Goal: Register for event/course

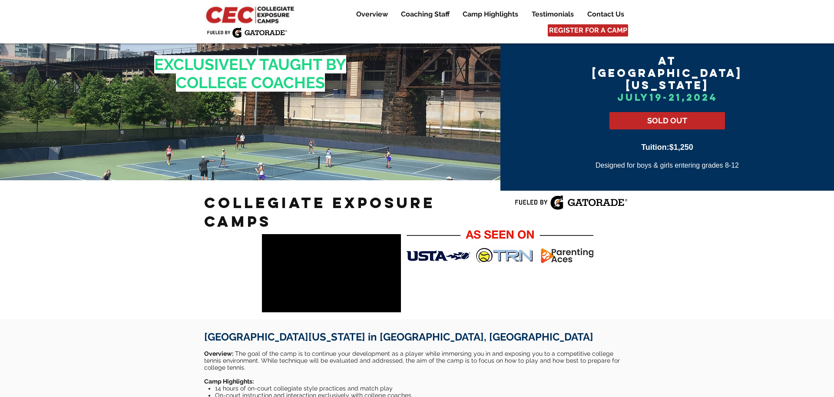
click at [251, 20] on img at bounding box center [251, 14] width 94 height 20
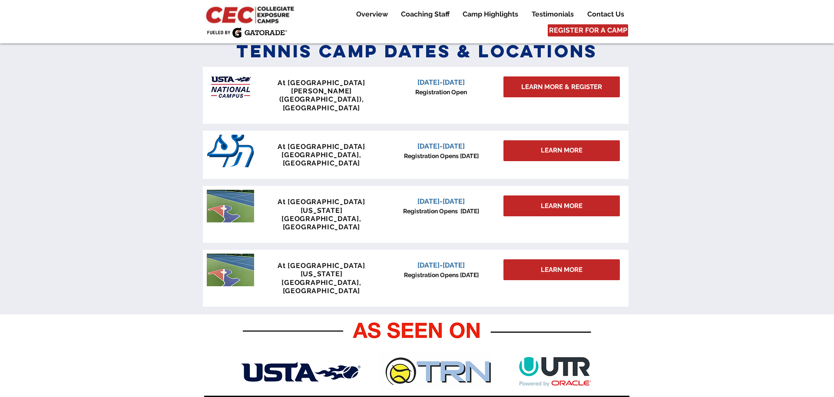
scroll to position [385, 0]
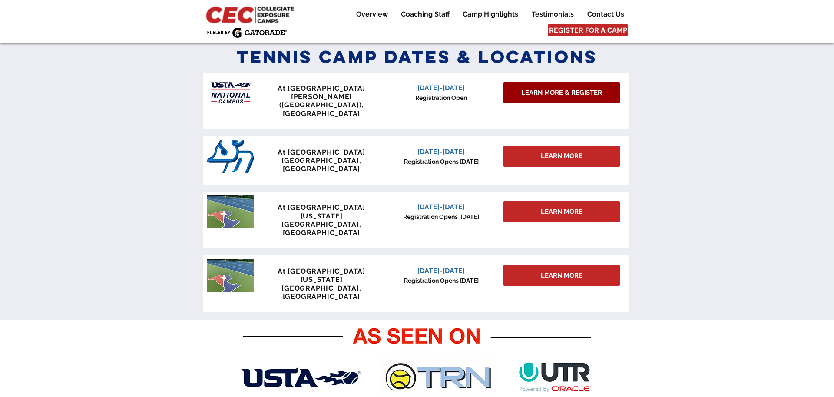
click at [542, 93] on span "LEARN MORE & REGISTER" at bounding box center [561, 92] width 81 height 9
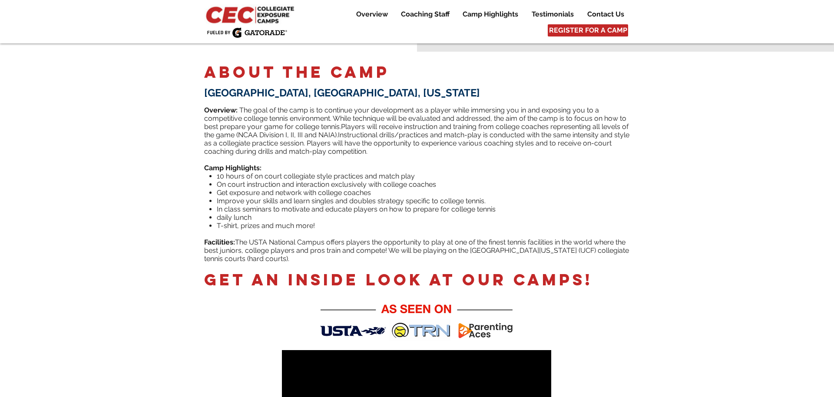
scroll to position [165, 0]
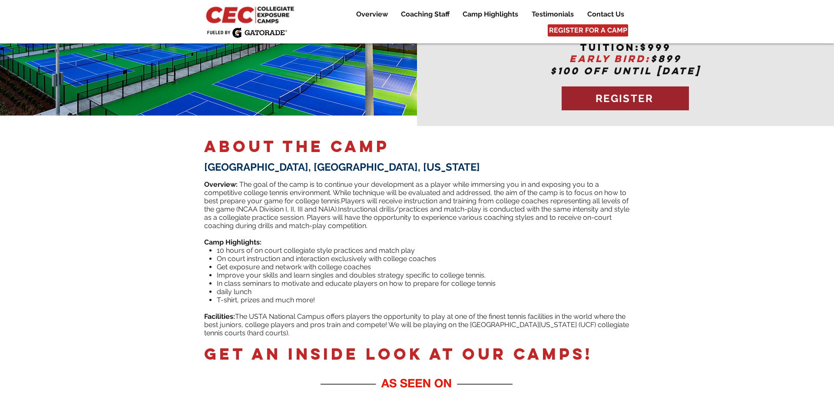
click at [625, 92] on span "REGISTER" at bounding box center [624, 98] width 58 height 13
click at [627, 92] on span "REGISTER" at bounding box center [624, 98] width 58 height 13
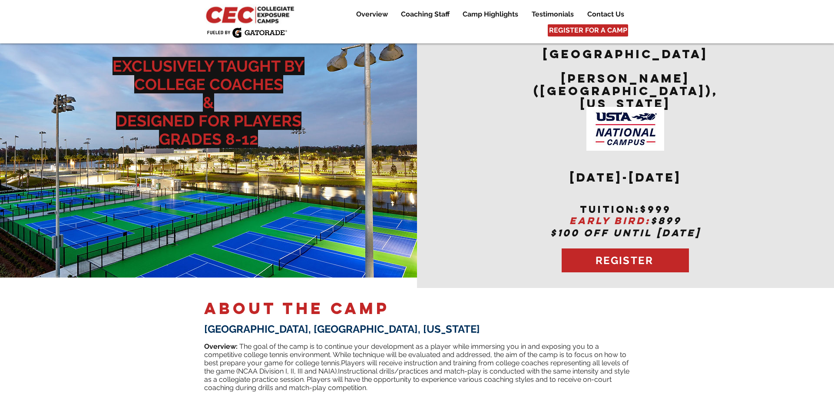
scroll to position [0, 0]
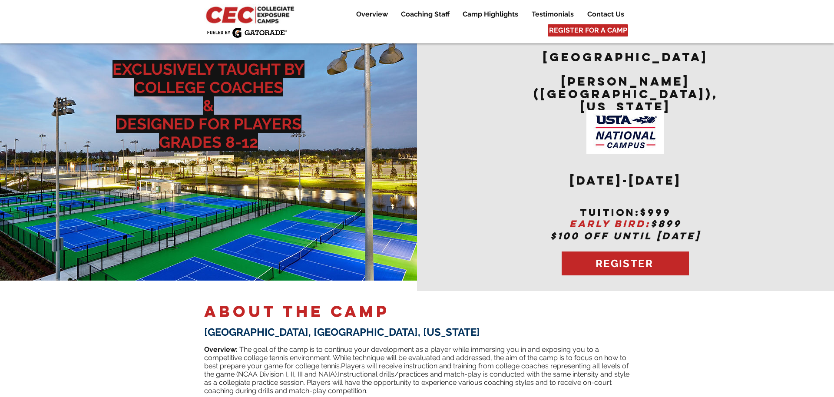
click at [597, 184] on h2 "[DATE]-[DATE]" at bounding box center [625, 191] width 213 height 32
click at [626, 251] on span "REGISTER" at bounding box center [624, 263] width 127 height 24
click at [623, 257] on span "REGISTER" at bounding box center [624, 263] width 58 height 13
click at [627, 257] on span "REGISTER" at bounding box center [624, 263] width 58 height 13
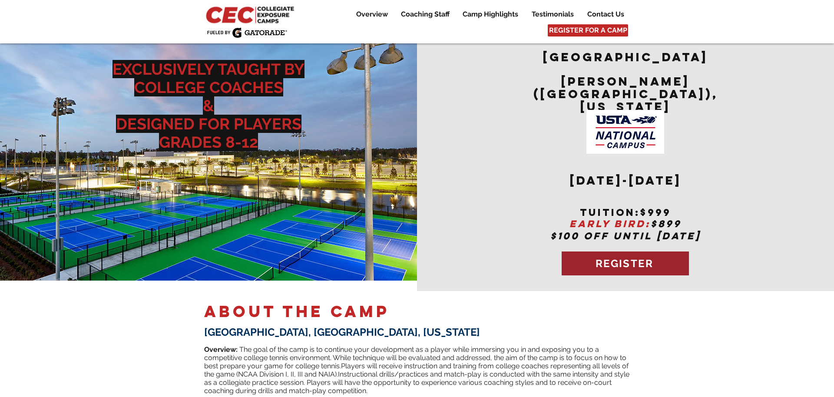
click at [630, 257] on span "REGISTER" at bounding box center [624, 263] width 58 height 13
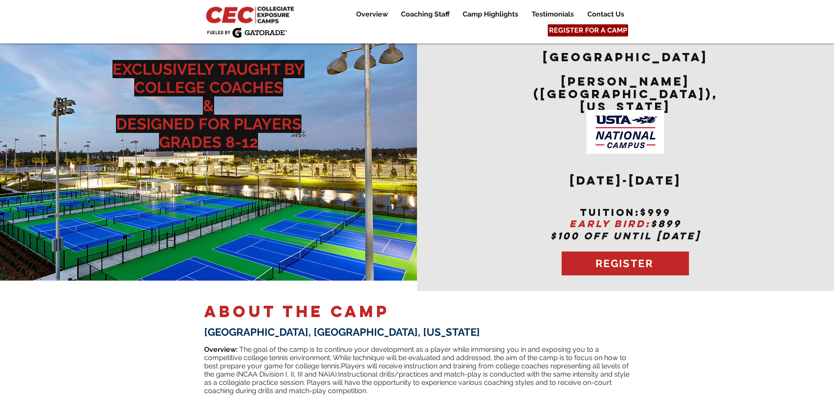
click at [590, 30] on span "REGISTER FOR A CAMP" at bounding box center [588, 31] width 78 height 10
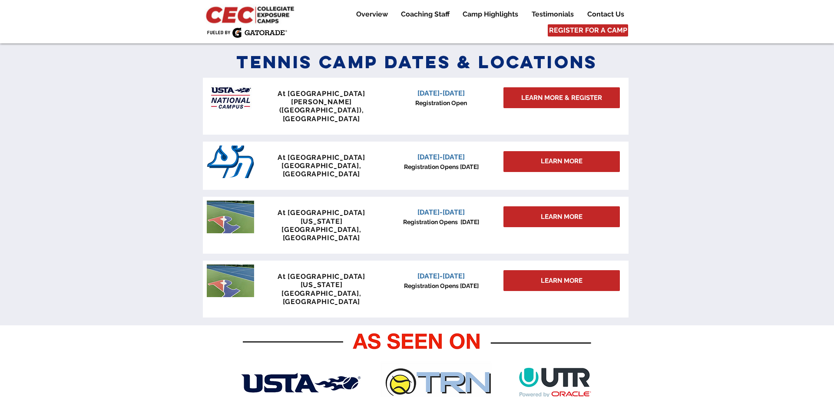
scroll to position [380, 0]
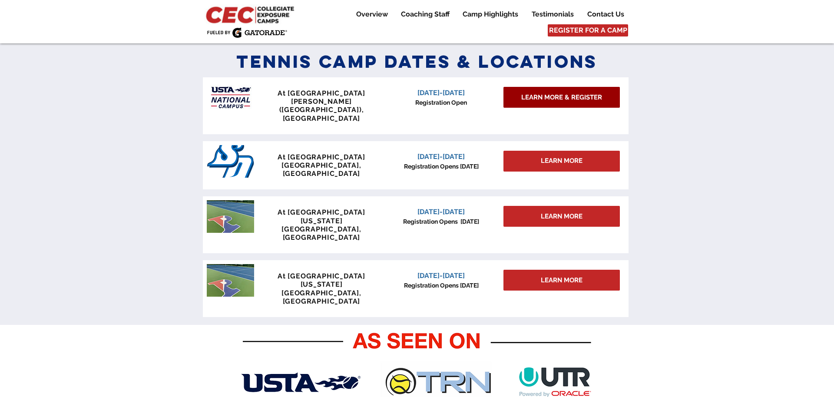
click at [565, 98] on span "LEARN MORE & REGISTER" at bounding box center [561, 97] width 81 height 9
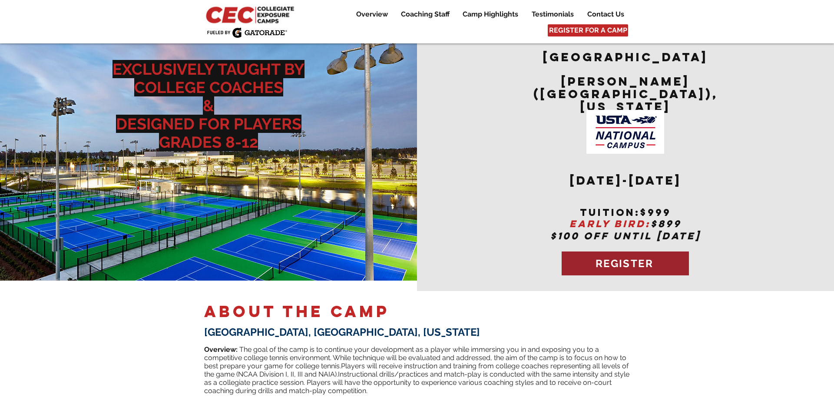
click at [628, 257] on span "REGISTER" at bounding box center [624, 263] width 58 height 13
drag, startPoint x: 659, startPoint y: 307, endPoint x: 665, endPoint y: 314, distance: 9.6
click at [631, 257] on span "REGISTER" at bounding box center [624, 263] width 58 height 13
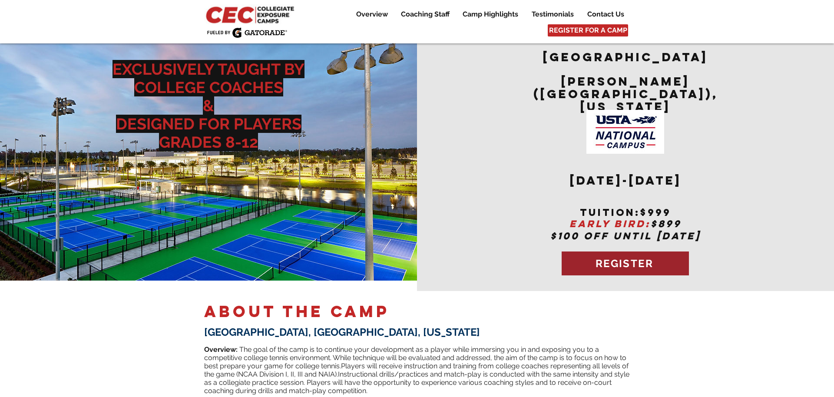
click at [631, 257] on span "REGISTER" at bounding box center [624, 263] width 58 height 13
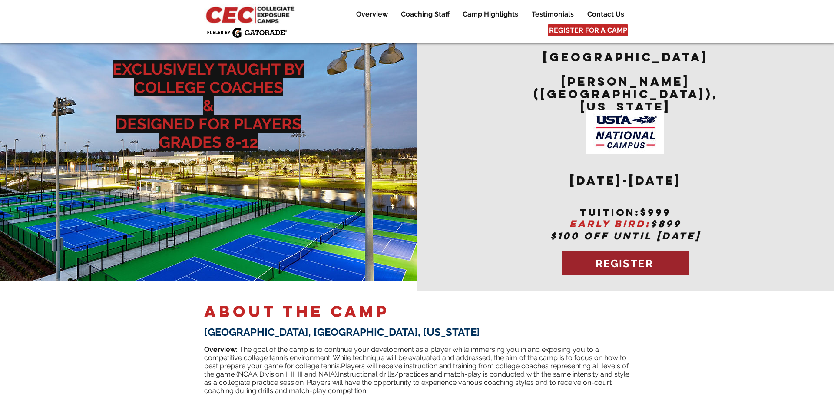
click at [631, 257] on span "REGISTER" at bounding box center [624, 263] width 58 height 13
click at [502, 338] on p at bounding box center [416, 341] width 425 height 7
click at [619, 257] on span "REGISTER" at bounding box center [624, 263] width 58 height 13
